Goal: Information Seeking & Learning: Learn about a topic

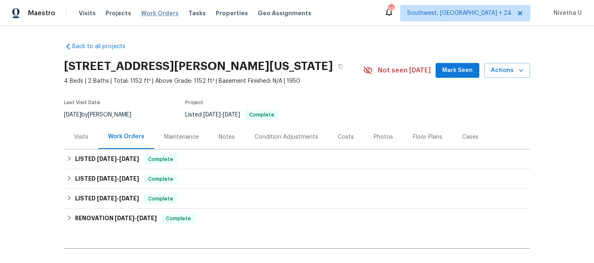
scroll to position [98, 0]
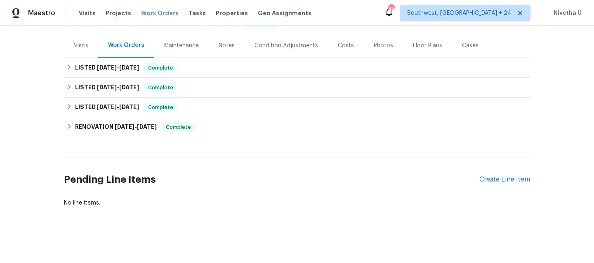
click at [162, 14] on span "Work Orders" at bounding box center [160, 13] width 38 height 8
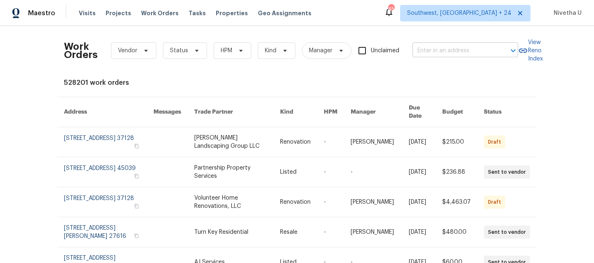
click at [423, 48] on input "text" at bounding box center [453, 51] width 82 height 13
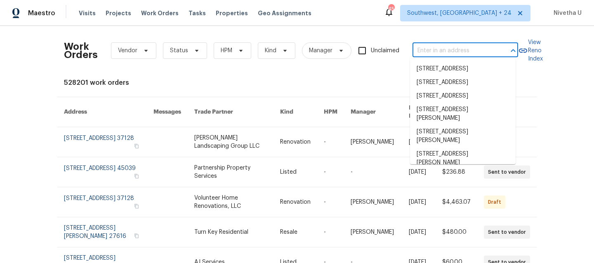
paste input "[STREET_ADDRESS][PERSON_NAME]"
type input "[STREET_ADDRESS][PERSON_NAME]"
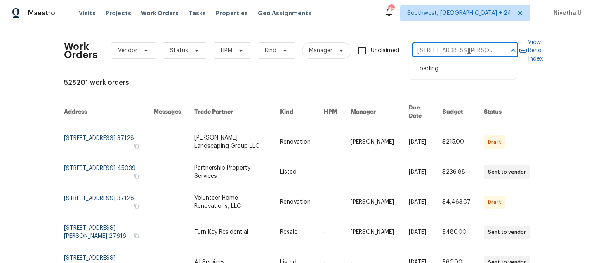
scroll to position [0, 52]
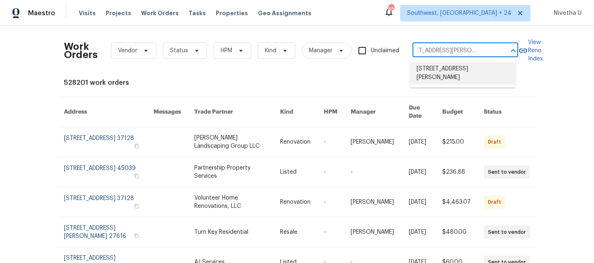
click at [459, 75] on li "[STREET_ADDRESS][PERSON_NAME]" at bounding box center [463, 73] width 106 height 22
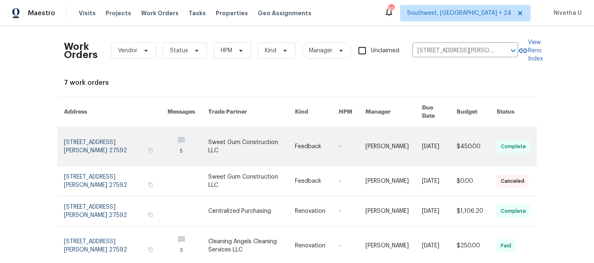
click at [72, 138] on link at bounding box center [115, 146] width 103 height 39
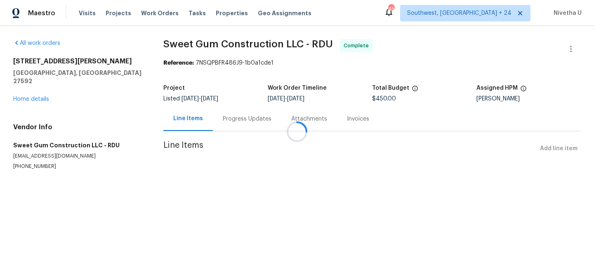
click at [40, 91] on div at bounding box center [297, 131] width 594 height 263
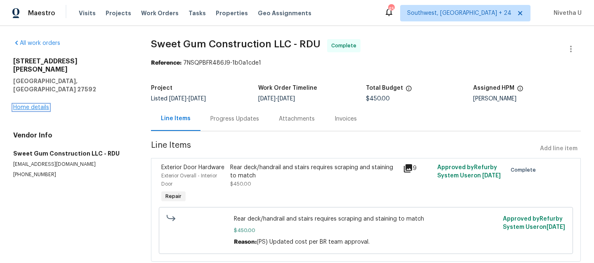
click at [29, 105] on link "Home details" at bounding box center [31, 108] width 36 height 6
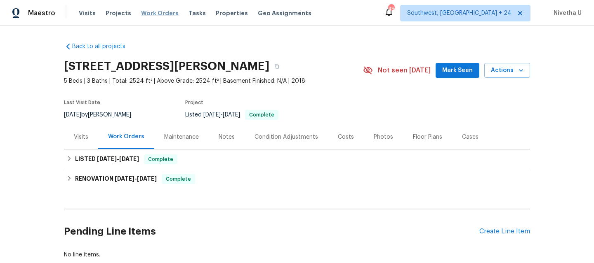
click at [151, 14] on span "Work Orders" at bounding box center [160, 13] width 38 height 8
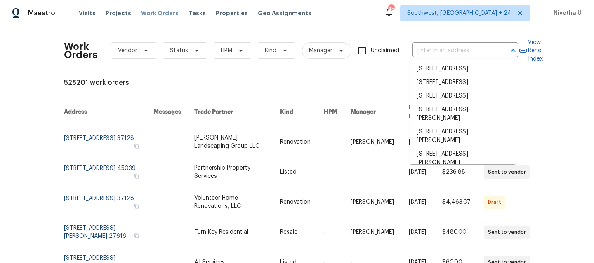
click at [455, 45] on input "text" at bounding box center [453, 51] width 82 height 13
paste input "[STREET_ADDRESS][PERSON_NAME]"
type input "[STREET_ADDRESS][PERSON_NAME]"
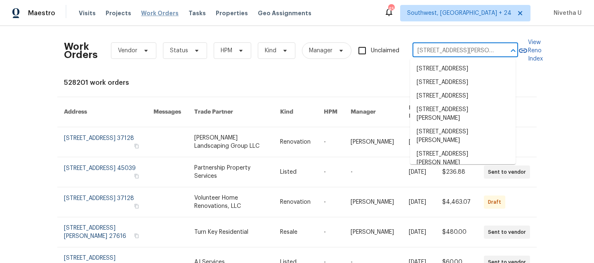
scroll to position [0, 52]
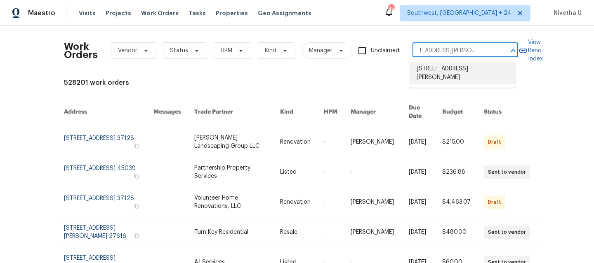
click at [460, 65] on li "[STREET_ADDRESS][PERSON_NAME]" at bounding box center [463, 73] width 106 height 22
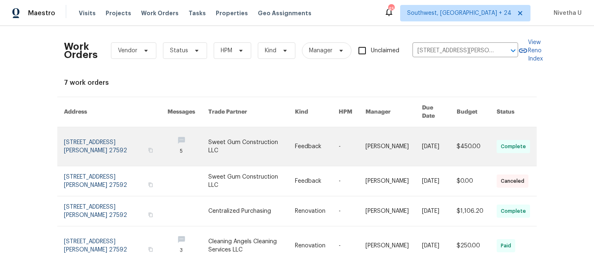
click at [113, 136] on link at bounding box center [115, 146] width 103 height 39
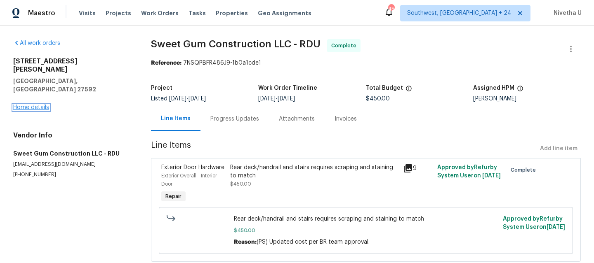
click at [21, 105] on link "Home details" at bounding box center [31, 108] width 36 height 6
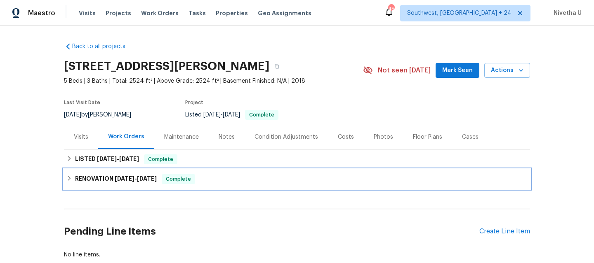
click at [191, 181] on span "Complete" at bounding box center [178, 179] width 32 height 8
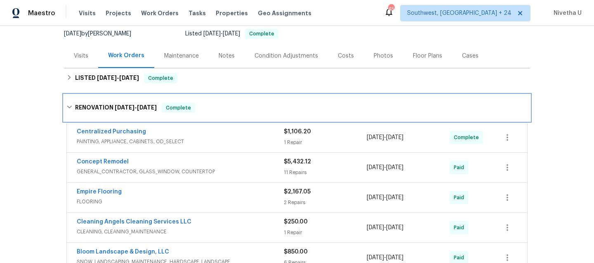
scroll to position [106, 0]
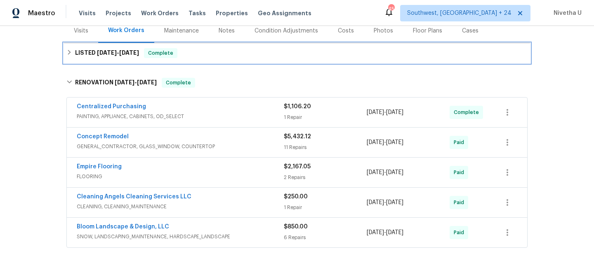
click at [205, 50] on div "LISTED [DATE] - [DATE] Complete" at bounding box center [296, 53] width 461 height 10
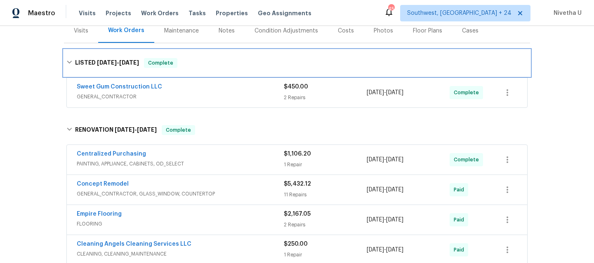
scroll to position [273, 0]
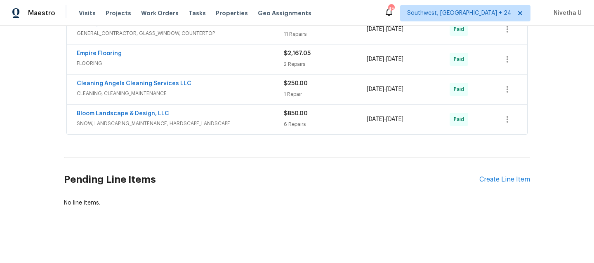
click at [233, 120] on span "SNOW, LANDSCAPING_MAINTENANCE, HARDSCAPE_LANDSCAPE" at bounding box center [180, 124] width 207 height 8
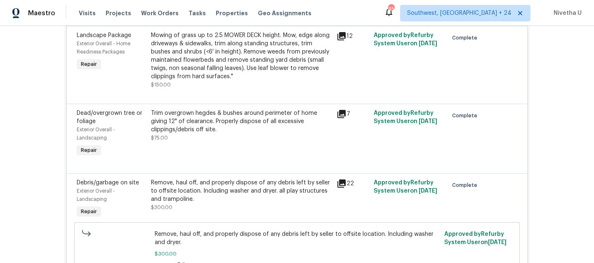
scroll to position [203, 0]
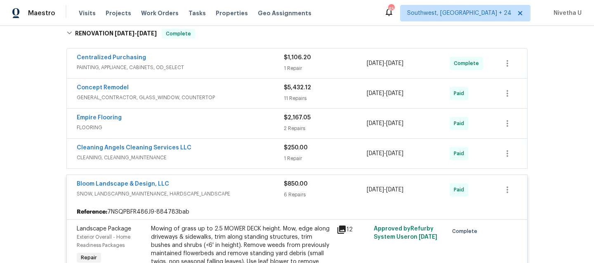
click at [249, 182] on div "Bloom Landscape & Design, LLC" at bounding box center [180, 185] width 207 height 10
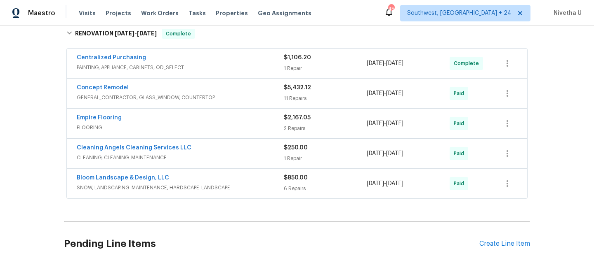
click at [240, 157] on span "CLEANING, CLEANING_MAINTENANCE" at bounding box center [180, 158] width 207 height 8
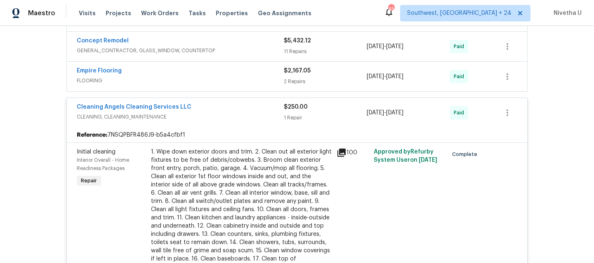
scroll to position [197, 0]
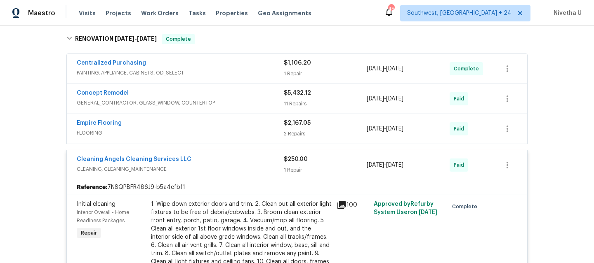
click at [240, 157] on div "Cleaning Angels Cleaning Services LLC" at bounding box center [180, 160] width 207 height 10
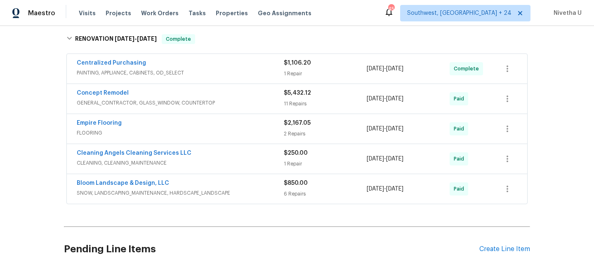
click at [236, 136] on span "FLOORING" at bounding box center [180, 133] width 207 height 8
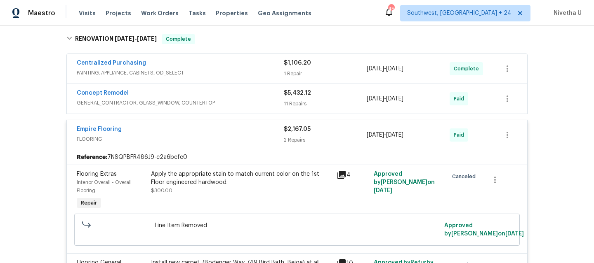
click at [222, 140] on span "FLOORING" at bounding box center [180, 139] width 207 height 8
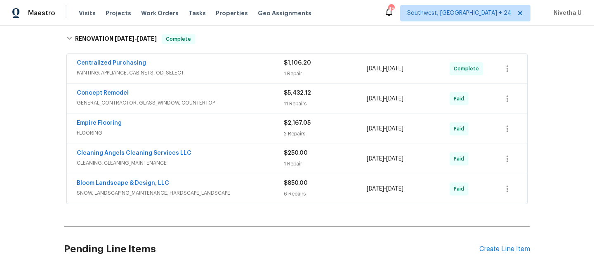
click at [259, 99] on span "GENERAL_CONTRACTOR, GLASS_WINDOW, COUNTERTOP" at bounding box center [180, 103] width 207 height 8
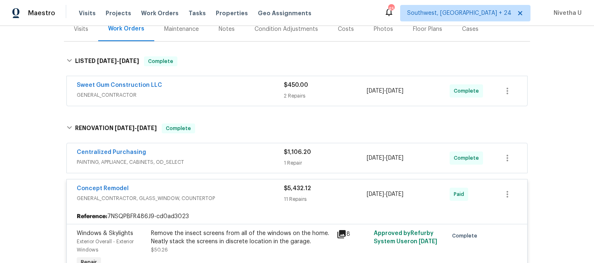
scroll to position [108, 0]
click at [244, 199] on span "GENERAL_CONTRACTOR, GLASS_WINDOW, COUNTERTOP" at bounding box center [180, 199] width 207 height 8
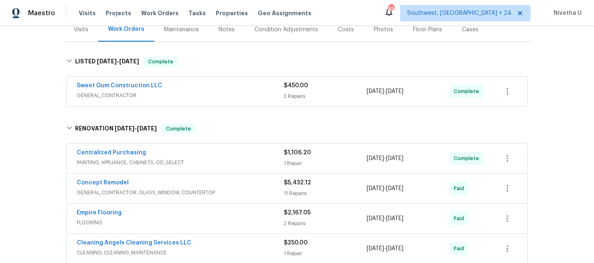
click at [238, 151] on div "Centralized Purchasing" at bounding box center [180, 154] width 207 height 10
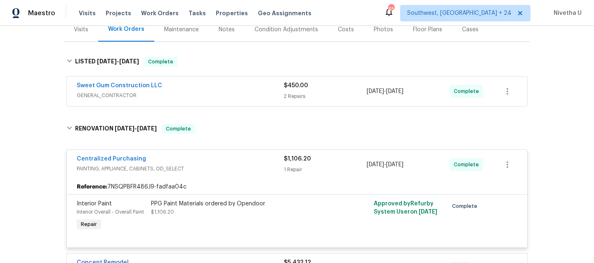
click at [239, 165] on span "PAINTING, APPLIANCE, CABINETS, OD_SELECT" at bounding box center [180, 169] width 207 height 8
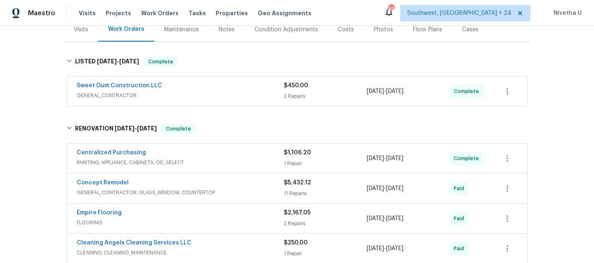
click at [233, 85] on div "Sweet Gum Construction LLC" at bounding box center [180, 87] width 207 height 10
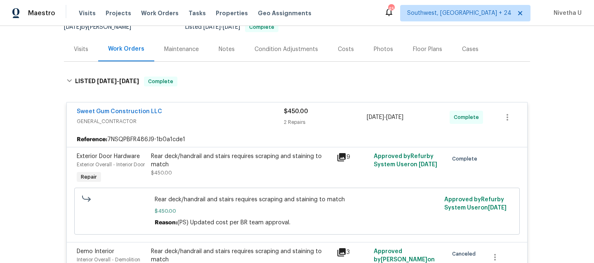
scroll to position [81, 0]
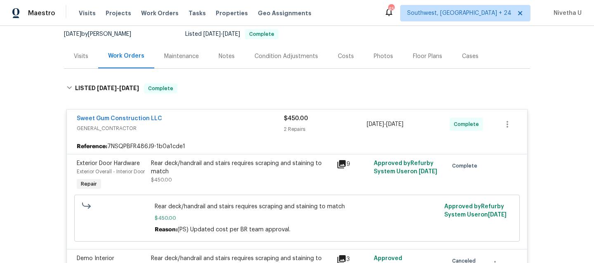
click at [239, 125] on span "GENERAL_CONTRACTOR" at bounding box center [180, 129] width 207 height 8
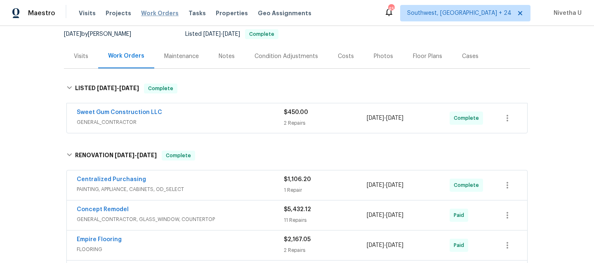
click at [143, 16] on span "Work Orders" at bounding box center [160, 13] width 38 height 8
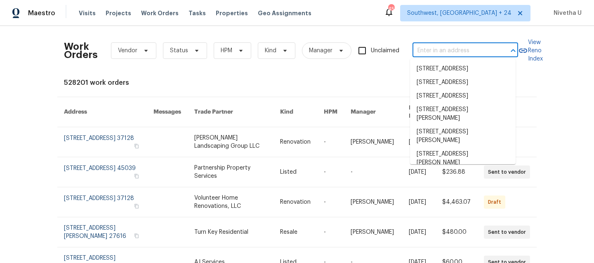
click at [427, 51] on input "text" at bounding box center [453, 51] width 82 height 13
paste input "[STREET_ADDRESS][PERSON_NAME]"
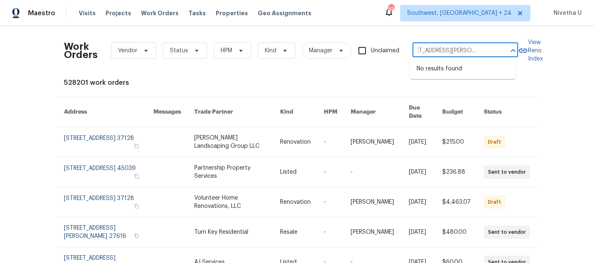
type input "[STREET_ADDRESS][PERSON_NAME]"
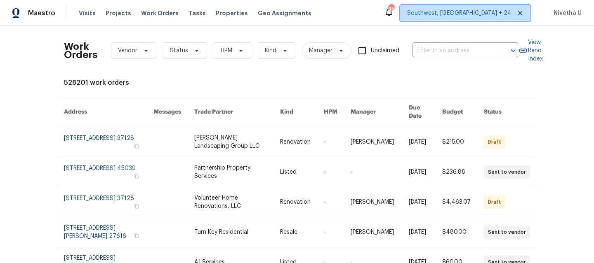
scroll to position [0, 0]
click at [477, 10] on span "Southwest, [GEOGRAPHIC_DATA] + 24" at bounding box center [459, 13] width 104 height 8
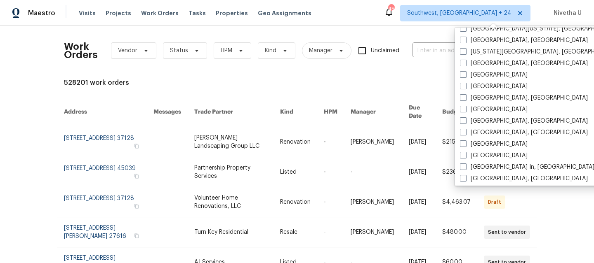
scroll to position [391, 0]
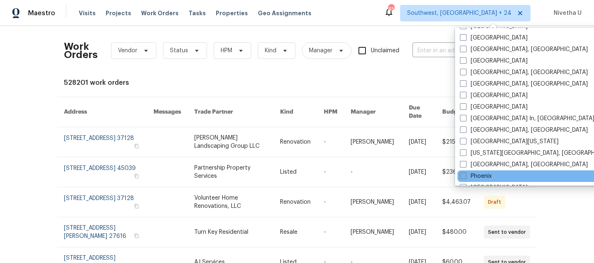
click at [476, 176] on label "Phoenix" at bounding box center [476, 176] width 32 height 8
click at [465, 176] on input "Phoenix" at bounding box center [462, 174] width 5 height 5
checkbox input "true"
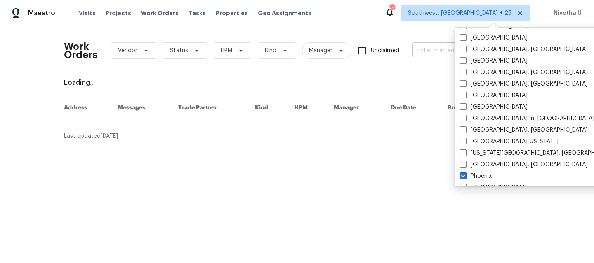
click at [417, 52] on input "text" at bounding box center [453, 51] width 82 height 13
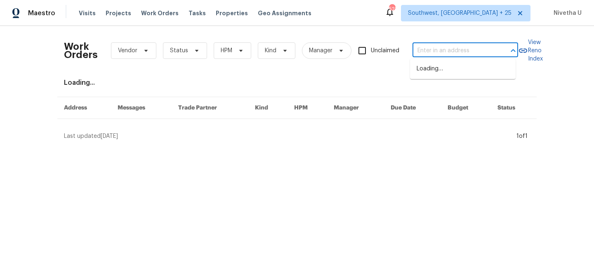
paste input "[STREET_ADDRESS][PERSON_NAME]"
type input "[STREET_ADDRESS][PERSON_NAME]"
click at [428, 75] on li "[STREET_ADDRESS]" at bounding box center [463, 69] width 106 height 14
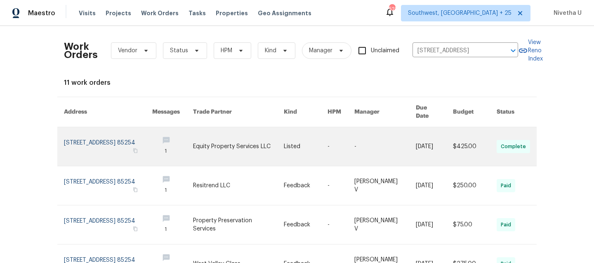
click at [91, 142] on link at bounding box center [108, 146] width 88 height 39
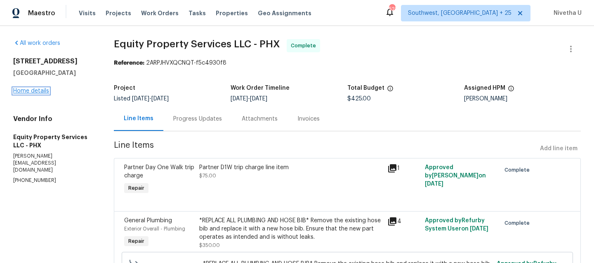
click at [26, 94] on link "Home details" at bounding box center [31, 91] width 36 height 6
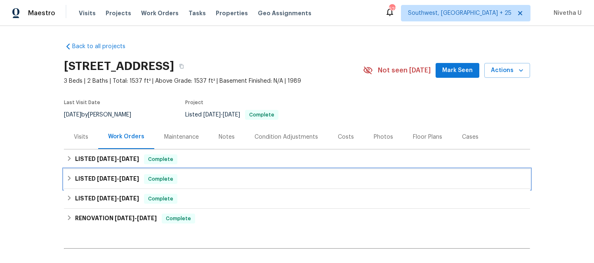
click at [178, 186] on div "LISTED [DATE] - [DATE] Complete" at bounding box center [297, 179] width 466 height 20
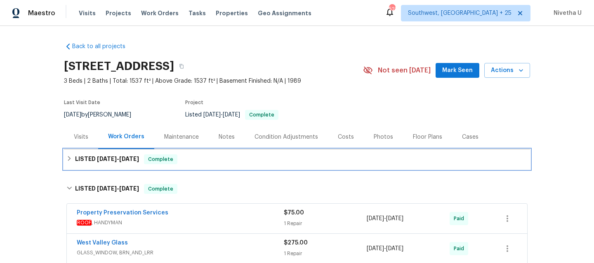
click at [177, 159] on div "LISTED [DATE] - [DATE] Complete" at bounding box center [296, 160] width 461 height 10
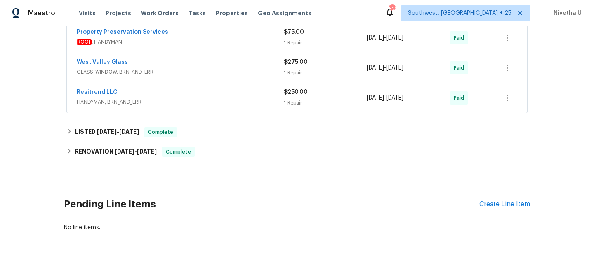
scroll to position [179, 0]
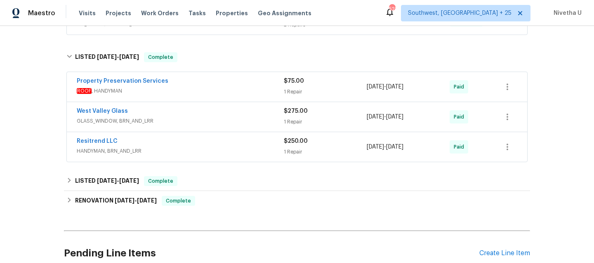
click at [174, 156] on div "Resitrend LLC HANDYMAN, BRN_AND_LRR" at bounding box center [180, 147] width 207 height 20
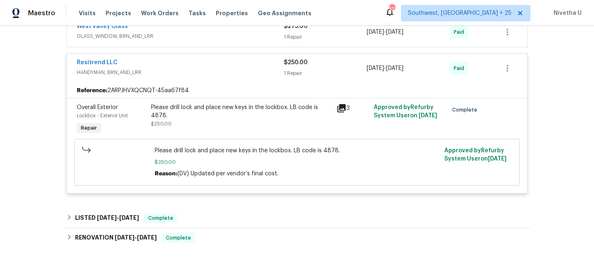
scroll to position [265, 0]
click at [224, 75] on span "HANDYMAN, BRN_AND_LRR" at bounding box center [180, 72] width 207 height 8
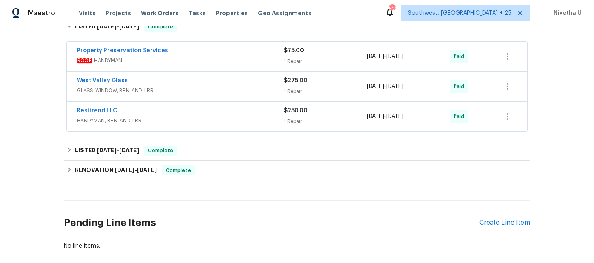
scroll to position [210, 0]
click at [186, 89] on span "GLASS_WINDOW, BRN_AND_LRR" at bounding box center [180, 90] width 207 height 8
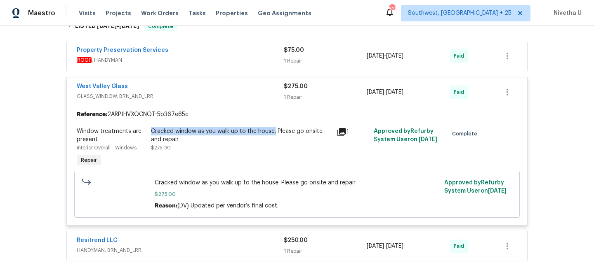
drag, startPoint x: 146, startPoint y: 131, endPoint x: 271, endPoint y: 134, distance: 125.0
click at [271, 134] on div "Cracked window as you walk up to the house. Please go onsite and repair $275.00" at bounding box center [241, 148] width 186 height 46
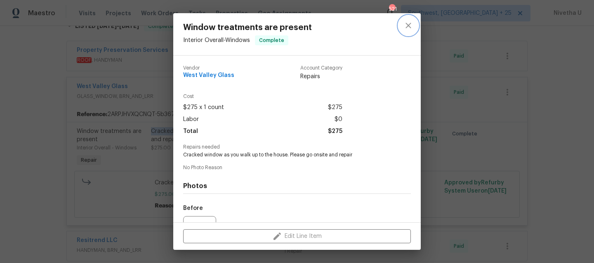
click at [407, 28] on icon "close" at bounding box center [408, 26] width 10 height 10
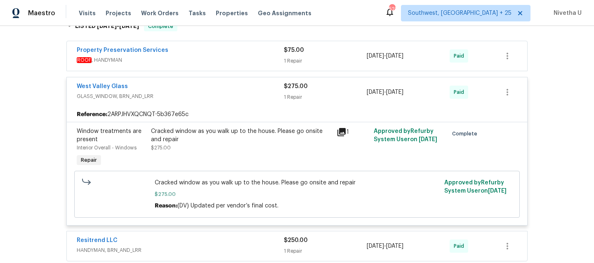
click at [210, 97] on span "GLASS_WINDOW, BRN_AND_LRR" at bounding box center [180, 96] width 207 height 8
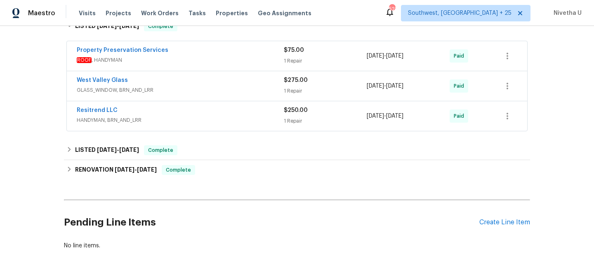
click at [199, 59] on span "ROOF , HANDYMAN" at bounding box center [180, 60] width 207 height 8
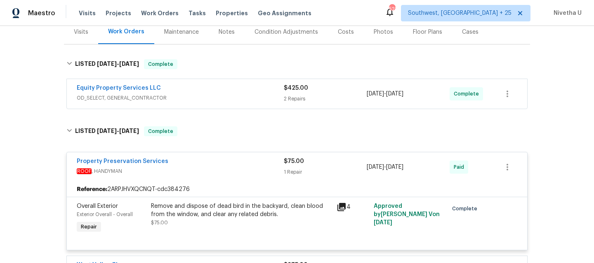
scroll to position [101, 0]
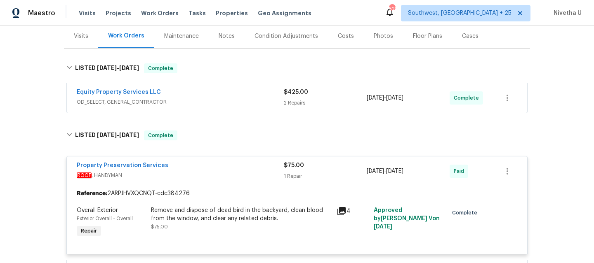
click at [218, 105] on span "OD_SELECT, GENERAL_CONTRACTOR" at bounding box center [180, 102] width 207 height 8
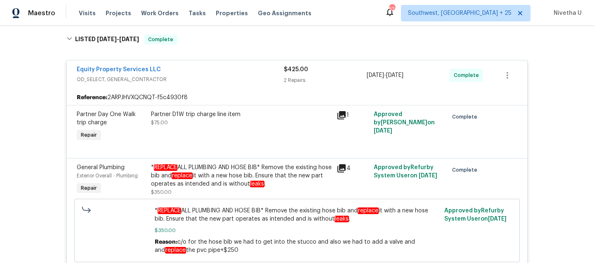
scroll to position [195, 0]
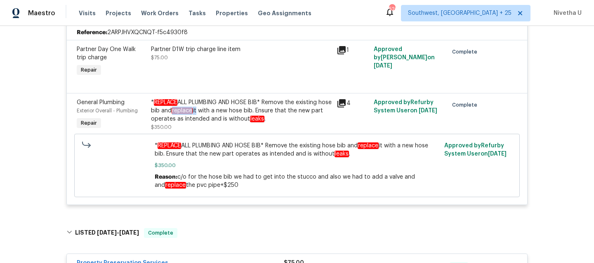
drag, startPoint x: 185, startPoint y: 111, endPoint x: 207, endPoint y: 109, distance: 22.4
click at [207, 109] on div "* REPLACE ALL PLUMBING AND HOSE BIB* Remove the existing hose bib and replace i…" at bounding box center [241, 111] width 181 height 25
drag, startPoint x: 152, startPoint y: 103, endPoint x: 260, endPoint y: 103, distance: 108.0
click at [260, 103] on div "* REPLACE ALL PLUMBING AND HOSE BIB* Remove the existing hose bib and replace i…" at bounding box center [241, 111] width 181 height 25
copy div "REPLACE ALL PLUMBING AND HOSE BIB"
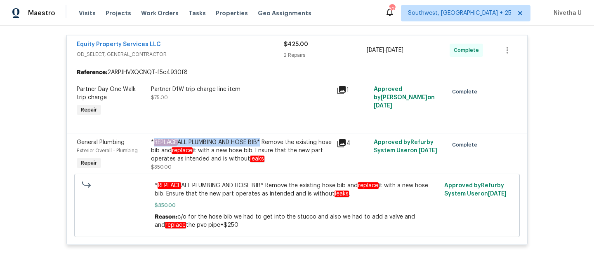
scroll to position [145, 0]
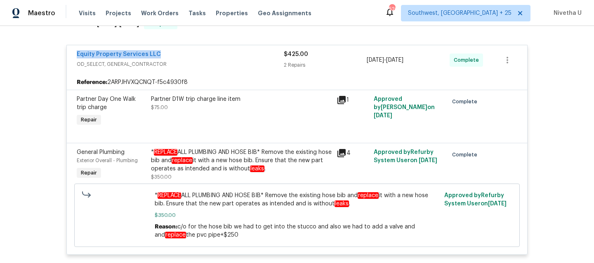
click at [224, 56] on div "Equity Property Services LLC" at bounding box center [180, 55] width 207 height 10
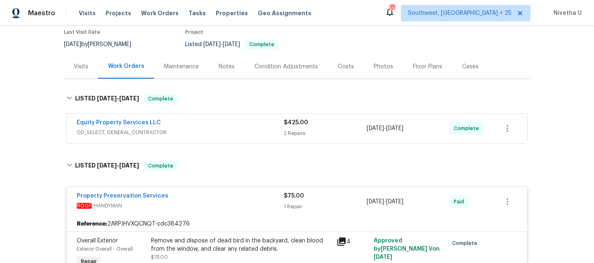
scroll to position [68, 0]
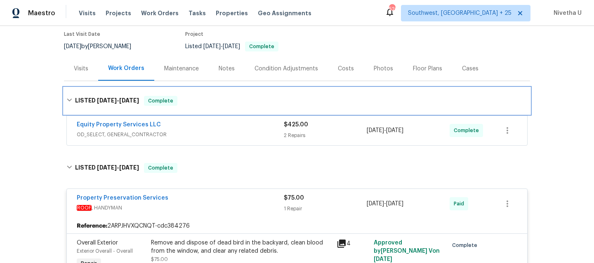
click at [209, 99] on div "LISTED [DATE] - [DATE] Complete" at bounding box center [296, 101] width 461 height 10
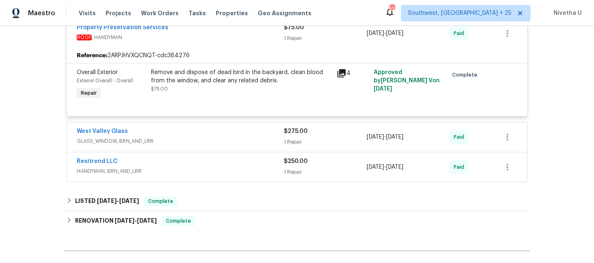
scroll to position [191, 0]
click at [200, 141] on span "GLASS_WINDOW, BRN_AND_LRR" at bounding box center [180, 142] width 207 height 8
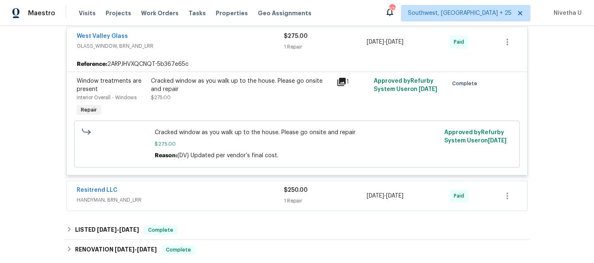
scroll to position [288, 0]
click at [188, 204] on span "HANDYMAN, BRN_AND_LRR" at bounding box center [180, 199] width 207 height 8
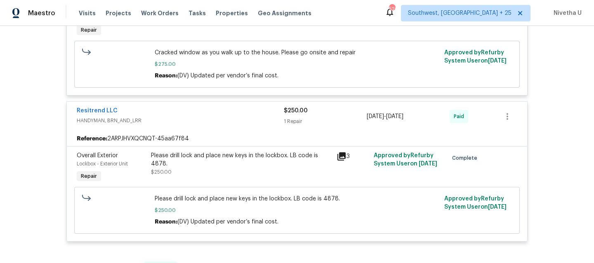
scroll to position [369, 0]
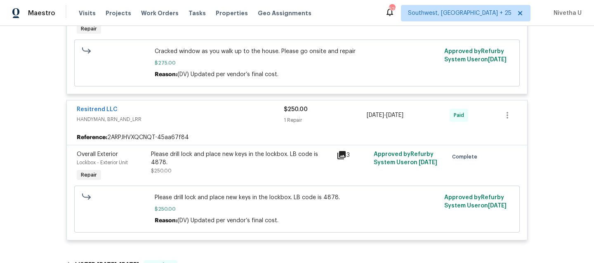
click at [172, 115] on div "Resitrend LLC" at bounding box center [180, 111] width 207 height 10
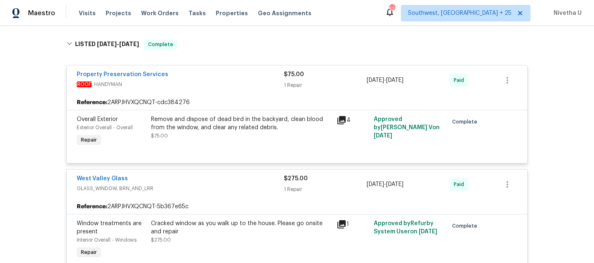
scroll to position [137, 0]
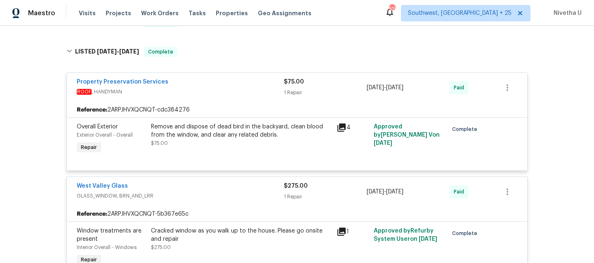
click at [246, 89] on span "ROOF , HANDYMAN" at bounding box center [180, 92] width 207 height 8
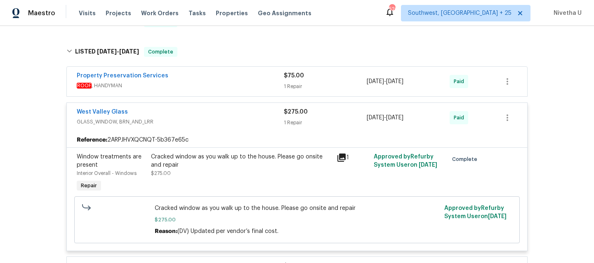
scroll to position [139, 0]
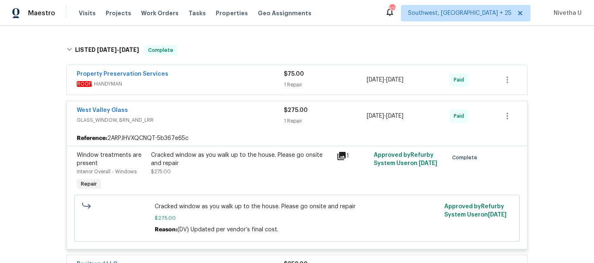
click at [220, 127] on div "West Valley Glass GLASS_WINDOW, BRN_AND_LRR $275.00 1 Repair [DATE] - [DATE] Pa…" at bounding box center [297, 116] width 460 height 30
click at [218, 120] on span "GLASS_WINDOW, BRN_AND_LRR" at bounding box center [180, 120] width 207 height 8
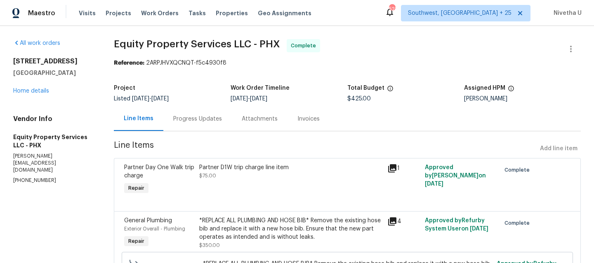
click at [232, 121] on div "Attachments" at bounding box center [260, 119] width 56 height 24
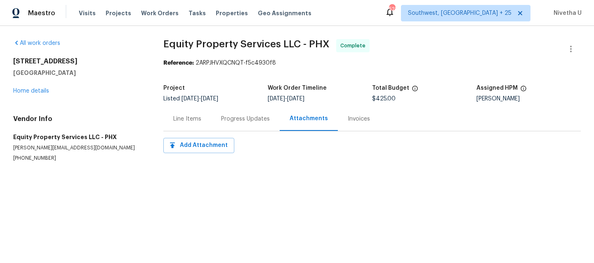
click at [231, 123] on div "Progress Updates" at bounding box center [245, 119] width 49 height 8
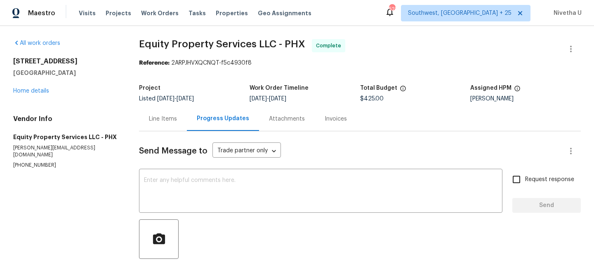
click at [169, 118] on div "Line Items" at bounding box center [163, 119] width 28 height 8
